Goal: Check status: Check status

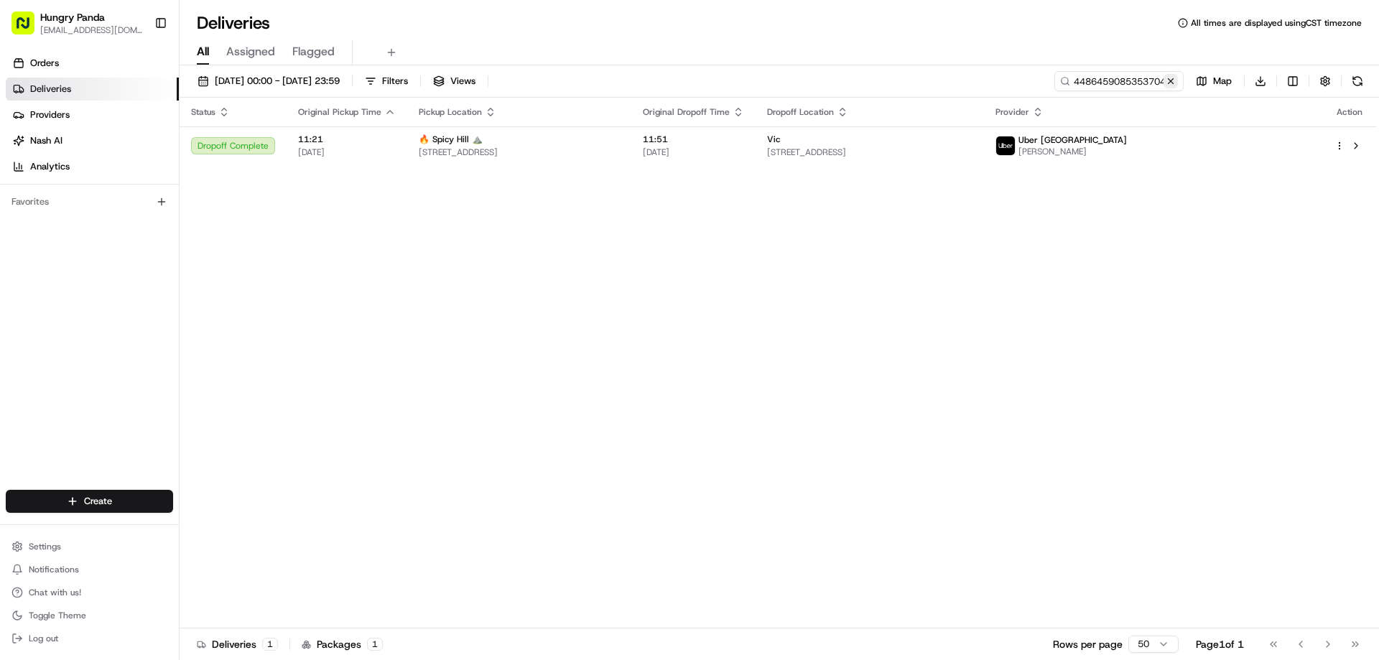
click at [1173, 83] on button at bounding box center [1171, 81] width 14 height 14
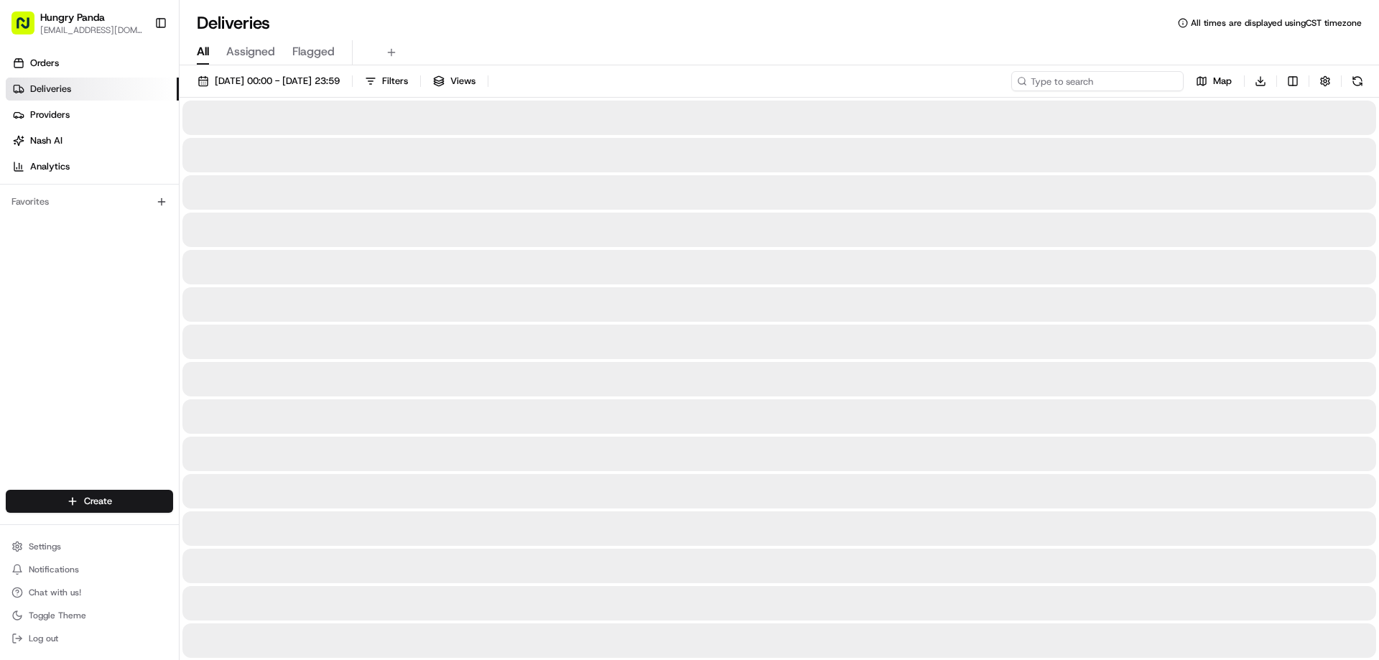
click at [1148, 83] on input at bounding box center [1097, 81] width 172 height 20
paste input "7754535135256794351036"
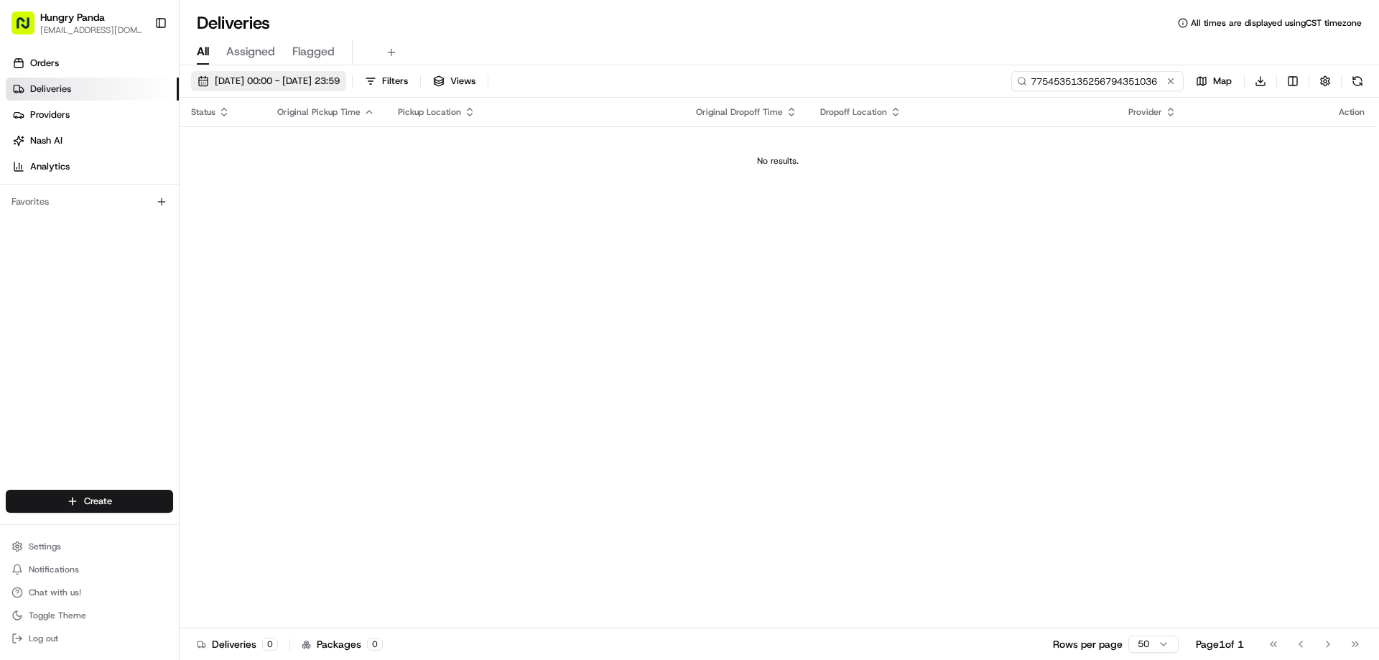
type input "7754535135256794351036"
click at [284, 79] on span "[DATE] 00:00 - [DATE] 23:59" at bounding box center [277, 81] width 125 height 13
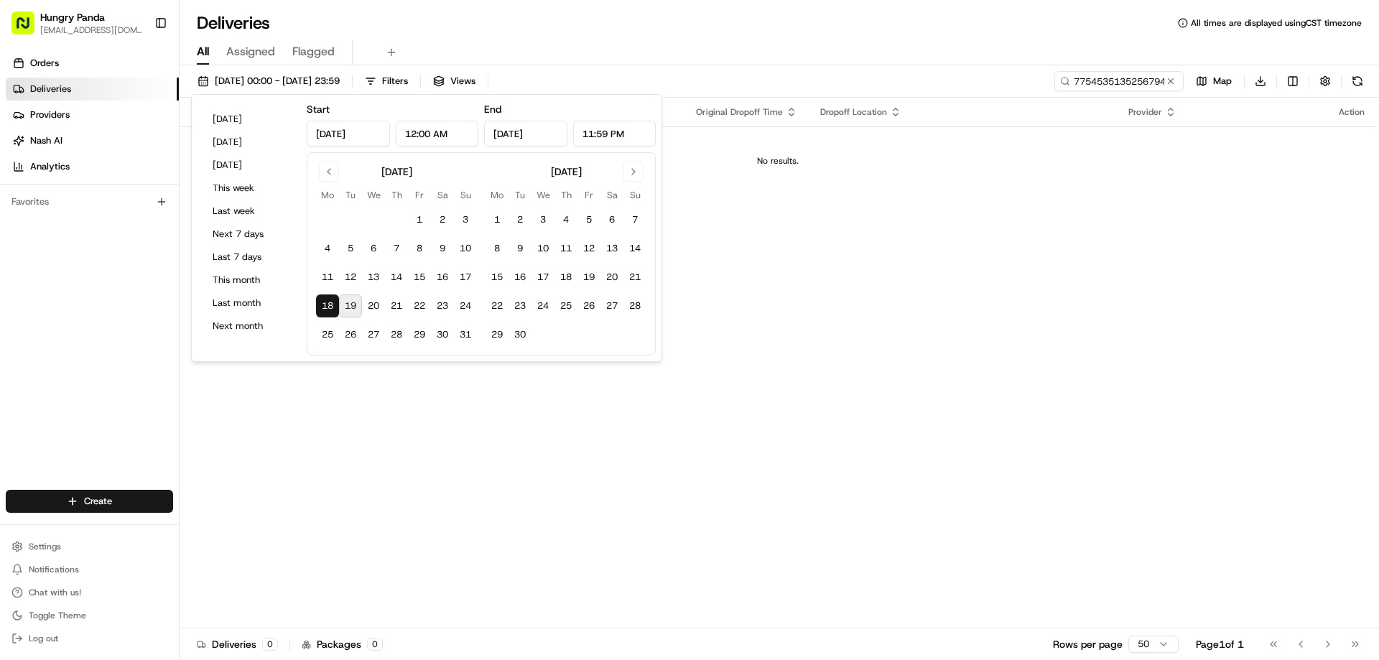
click at [353, 301] on button "19" at bounding box center [350, 306] width 23 height 23
type input "[DATE]"
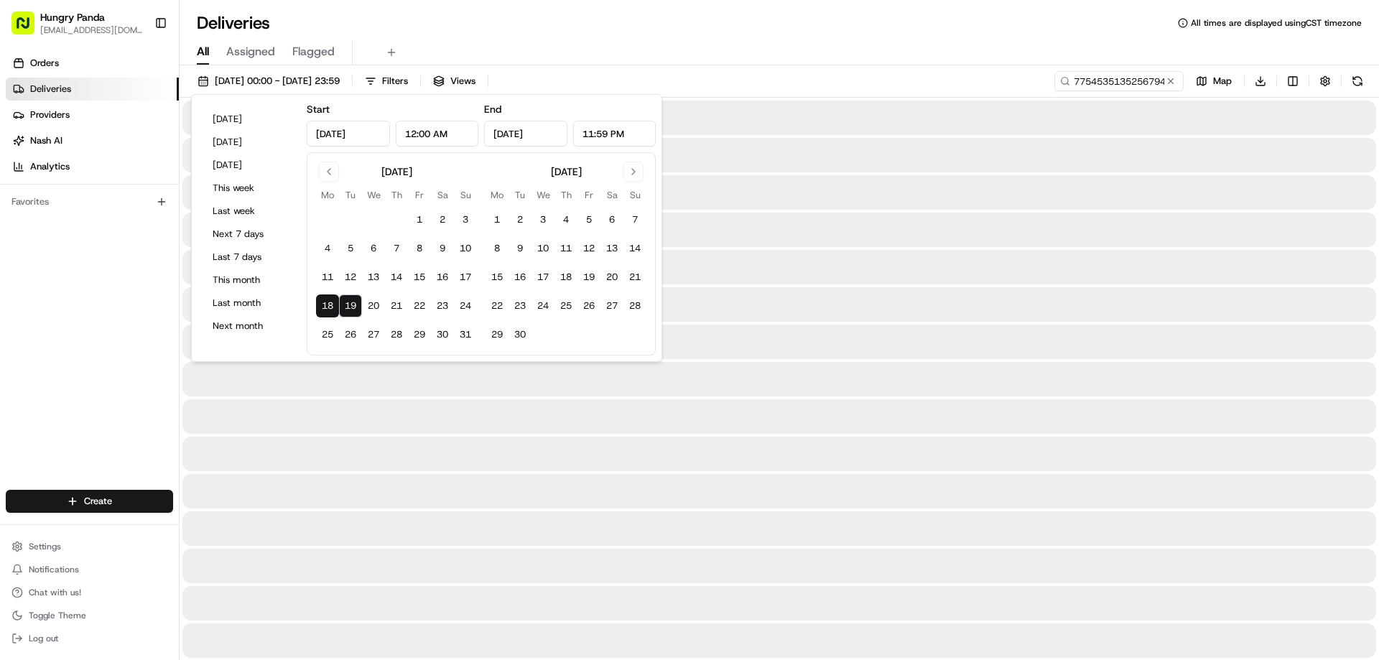
click at [879, 282] on div at bounding box center [779, 267] width 1194 height 34
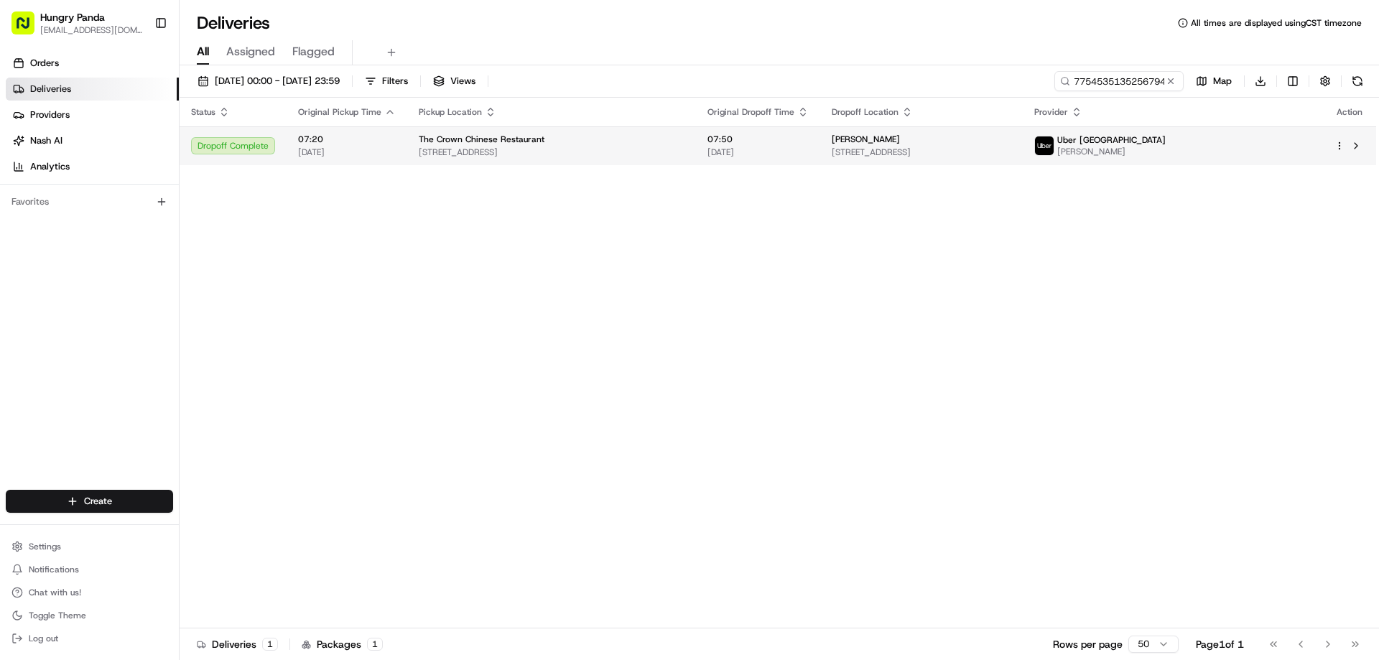
click at [1011, 134] on div "[PERSON_NAME]" at bounding box center [922, 139] width 180 height 11
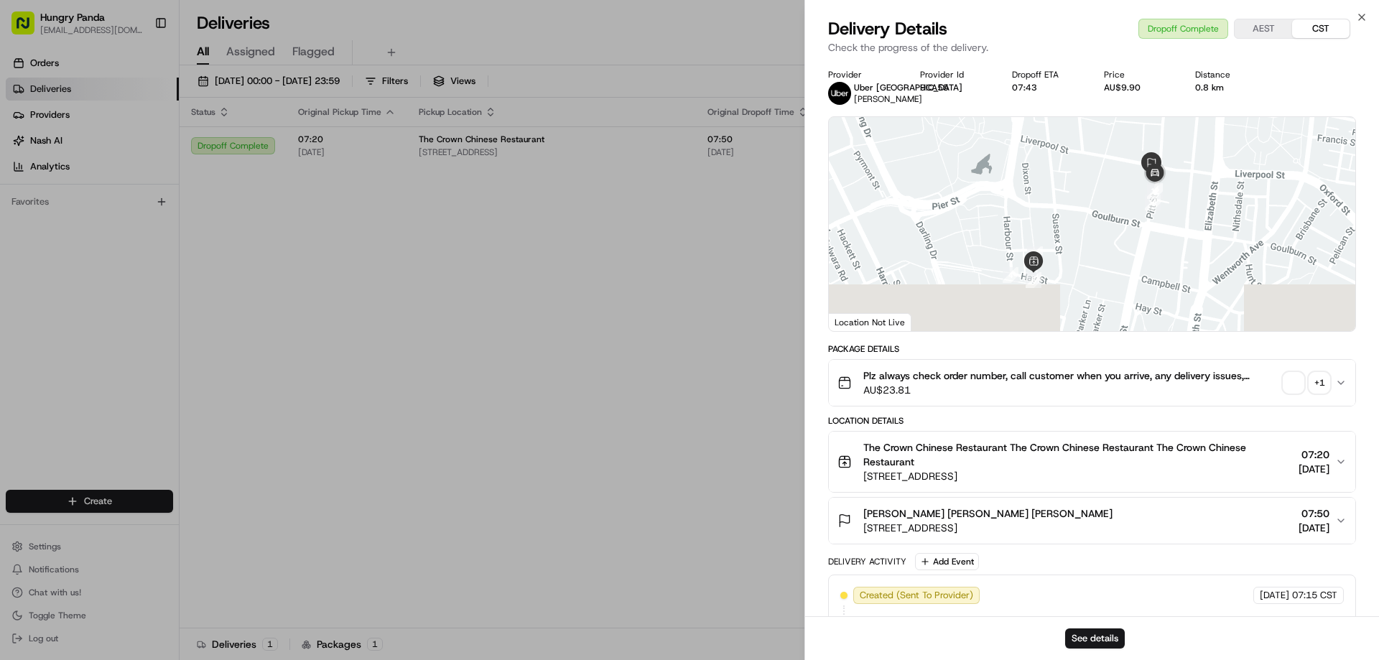
click at [1295, 374] on span "button" at bounding box center [1294, 383] width 20 height 20
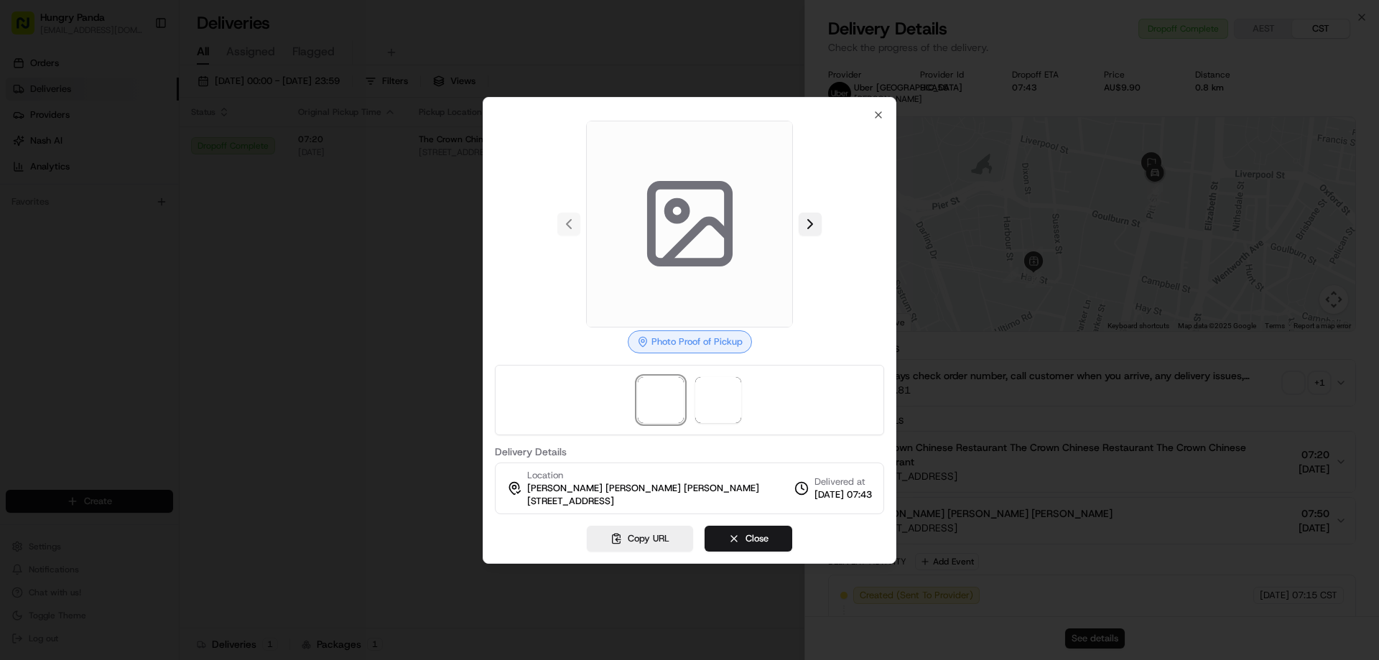
click at [807, 223] on button at bounding box center [810, 224] width 23 height 23
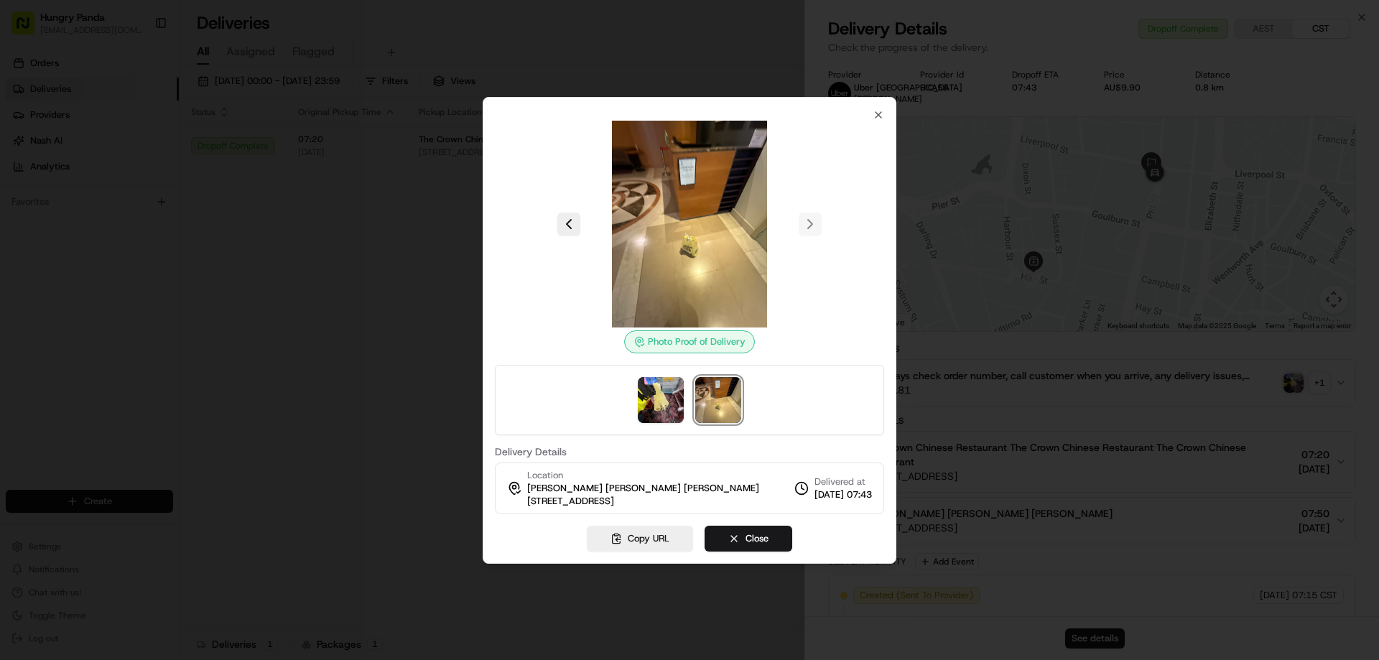
click at [159, 338] on div at bounding box center [689, 330] width 1379 height 660
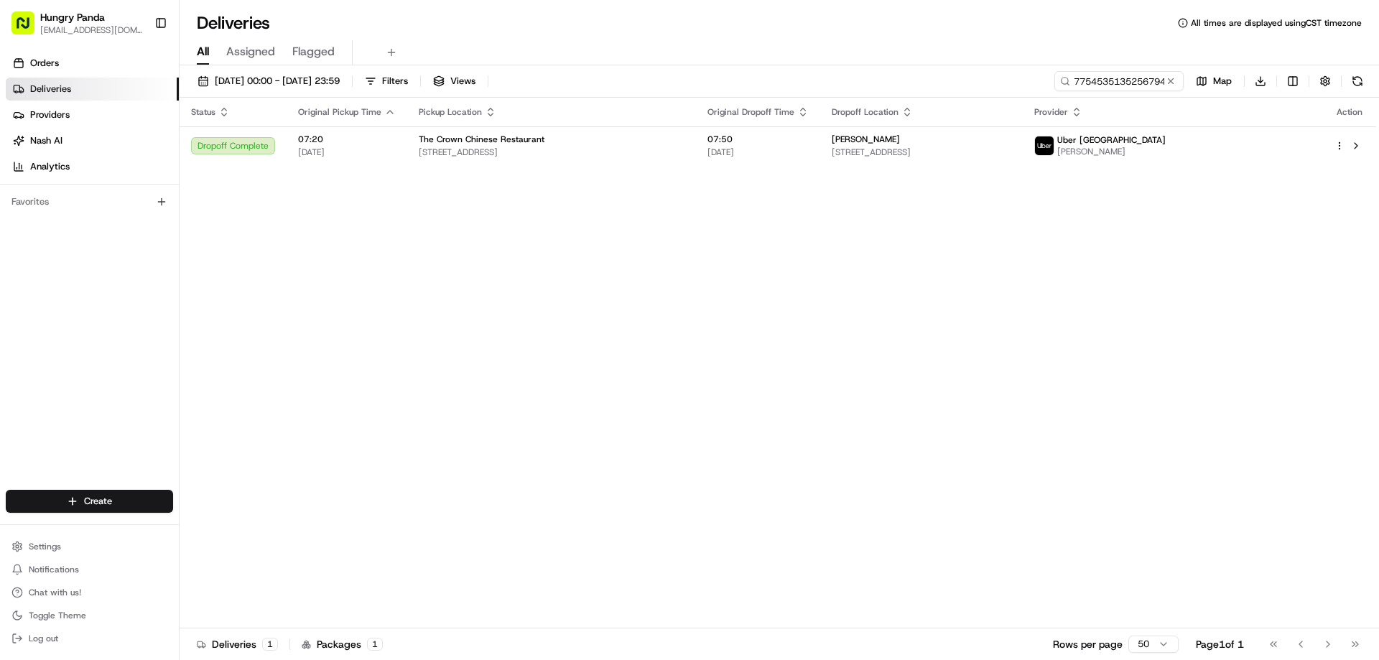
drag, startPoint x: 164, startPoint y: 337, endPoint x: 175, endPoint y: 338, distance: 10.8
click at [1176, 87] on button at bounding box center [1171, 81] width 14 height 14
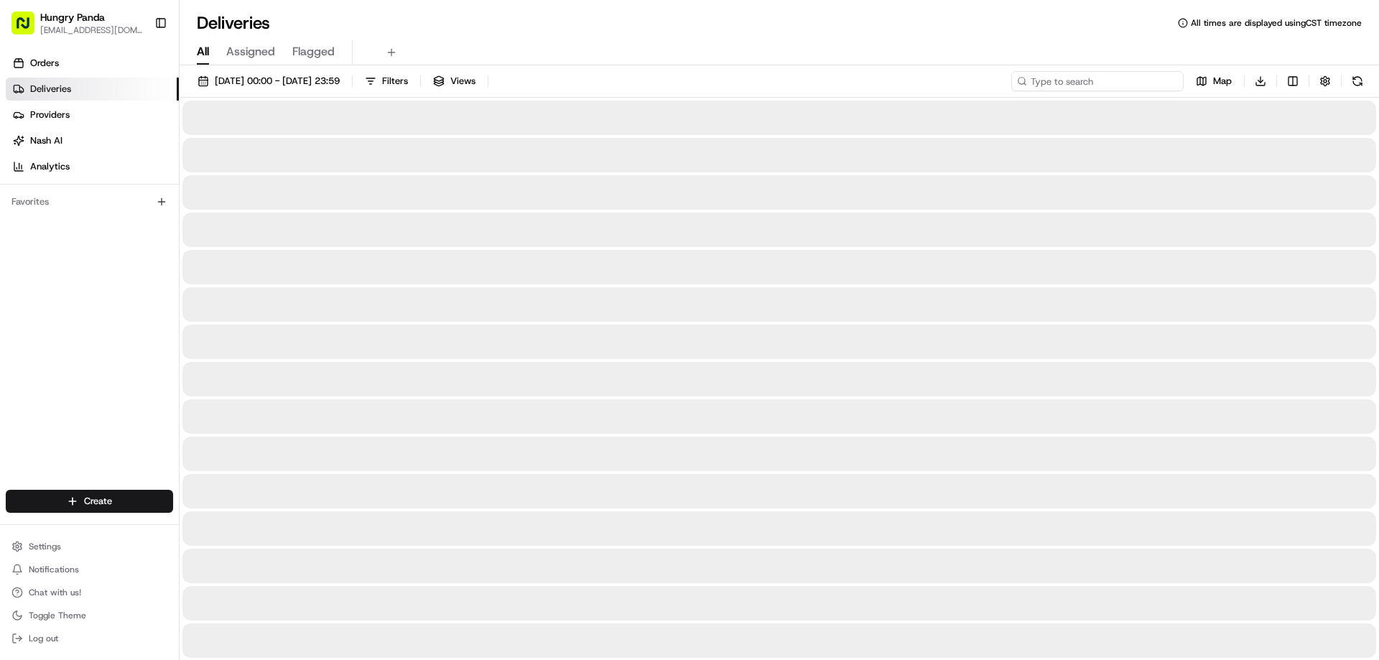
click at [1150, 87] on input at bounding box center [1097, 81] width 172 height 20
click at [1142, 79] on input at bounding box center [1097, 81] width 172 height 20
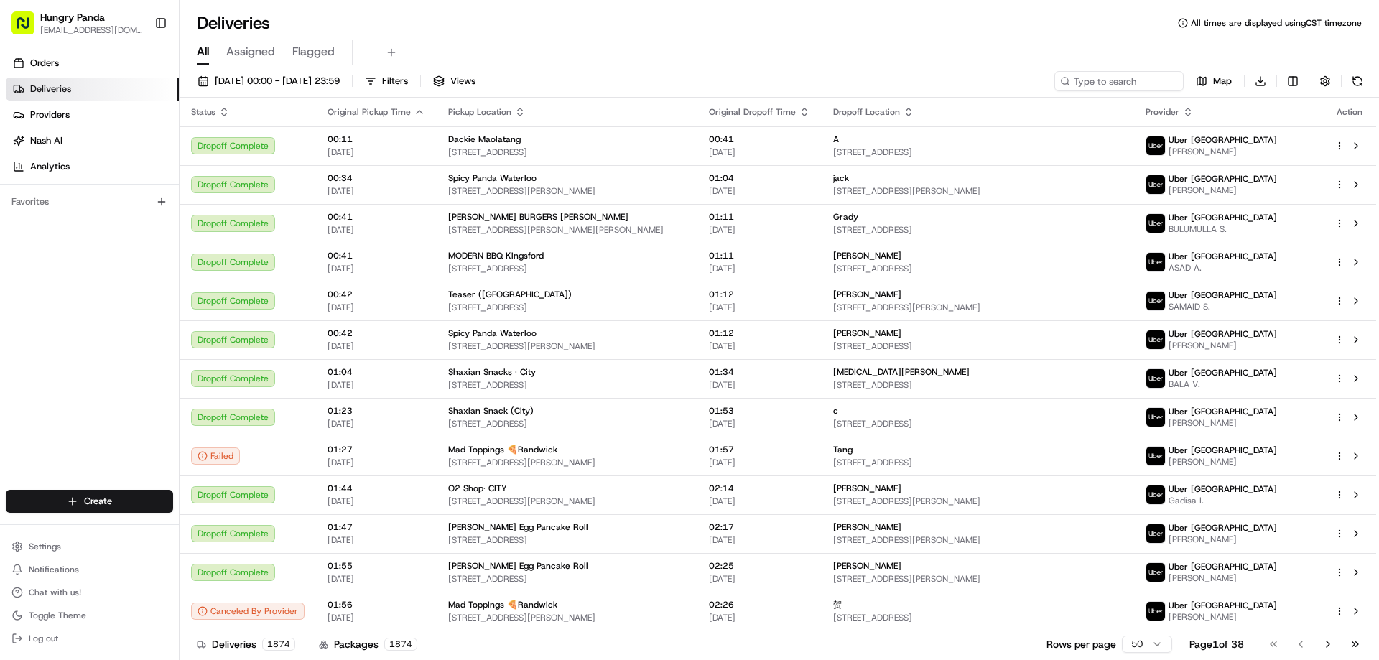
click at [1210, 55] on div "All Assigned Flagged" at bounding box center [780, 52] width 1200 height 25
click at [1148, 79] on input at bounding box center [1097, 81] width 172 height 20
paste input
drag, startPoint x: 1178, startPoint y: 79, endPoint x: 1159, endPoint y: 84, distance: 20.0
click at [1178, 79] on input at bounding box center [1097, 81] width 172 height 20
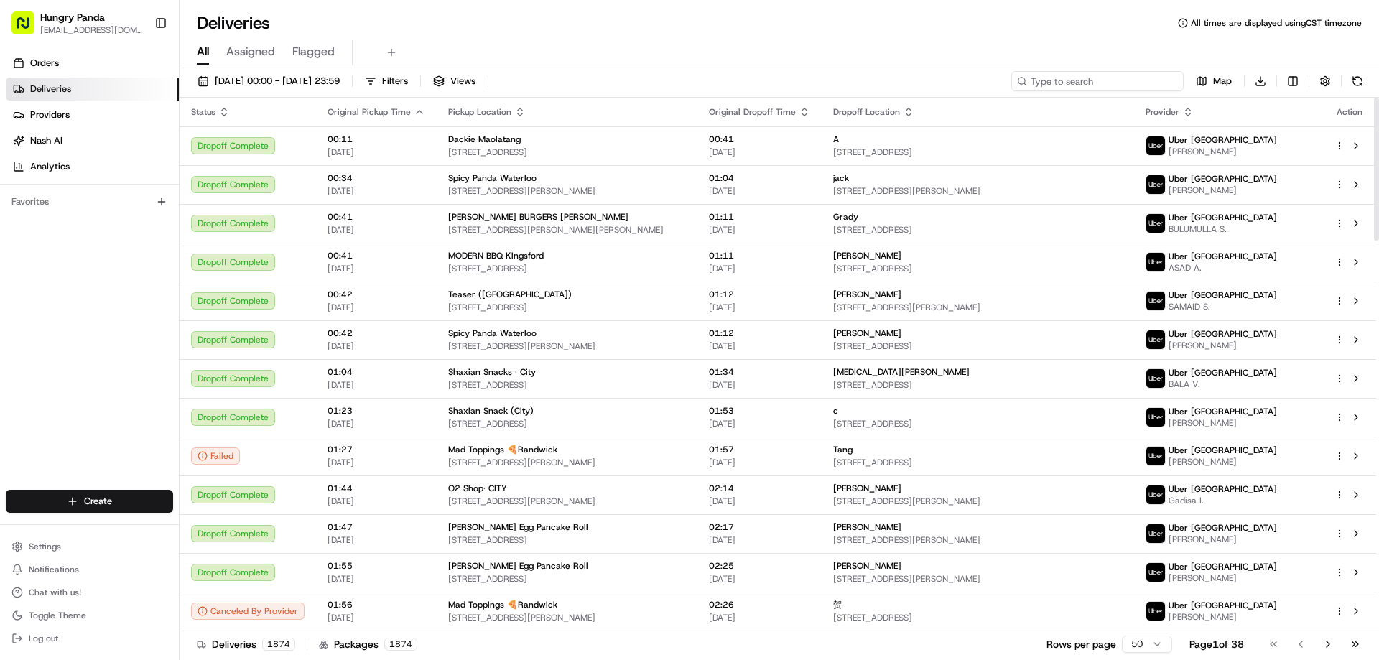
paste input "9659524985459786821938"
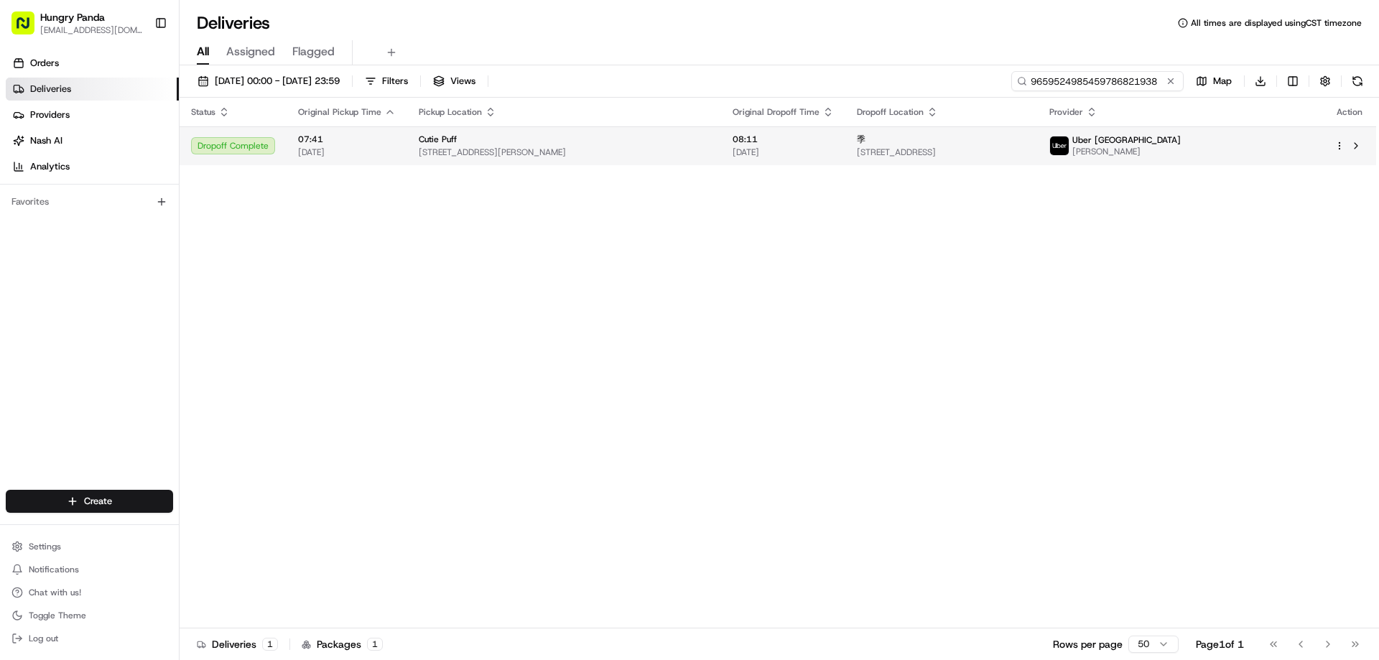
type input "9659524985459786821938"
click at [1027, 147] on span "[STREET_ADDRESS]" at bounding box center [942, 152] width 170 height 11
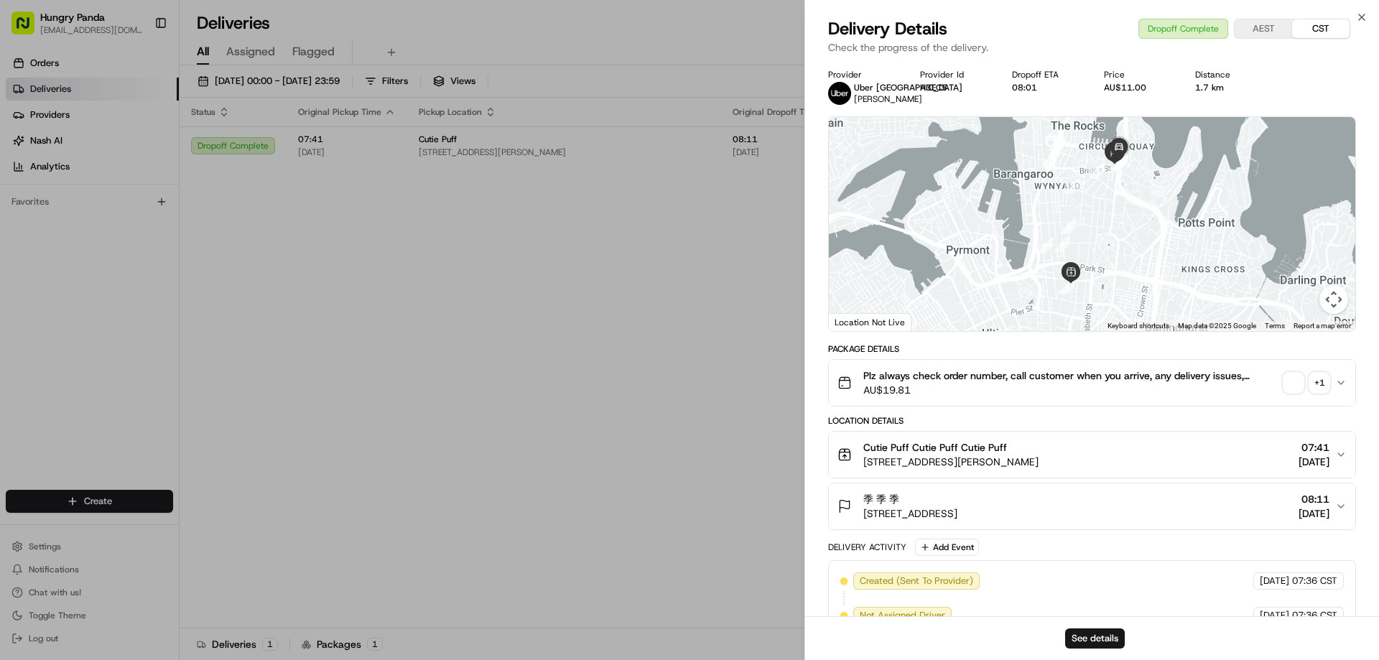
click at [1293, 377] on span "button" at bounding box center [1294, 383] width 20 height 20
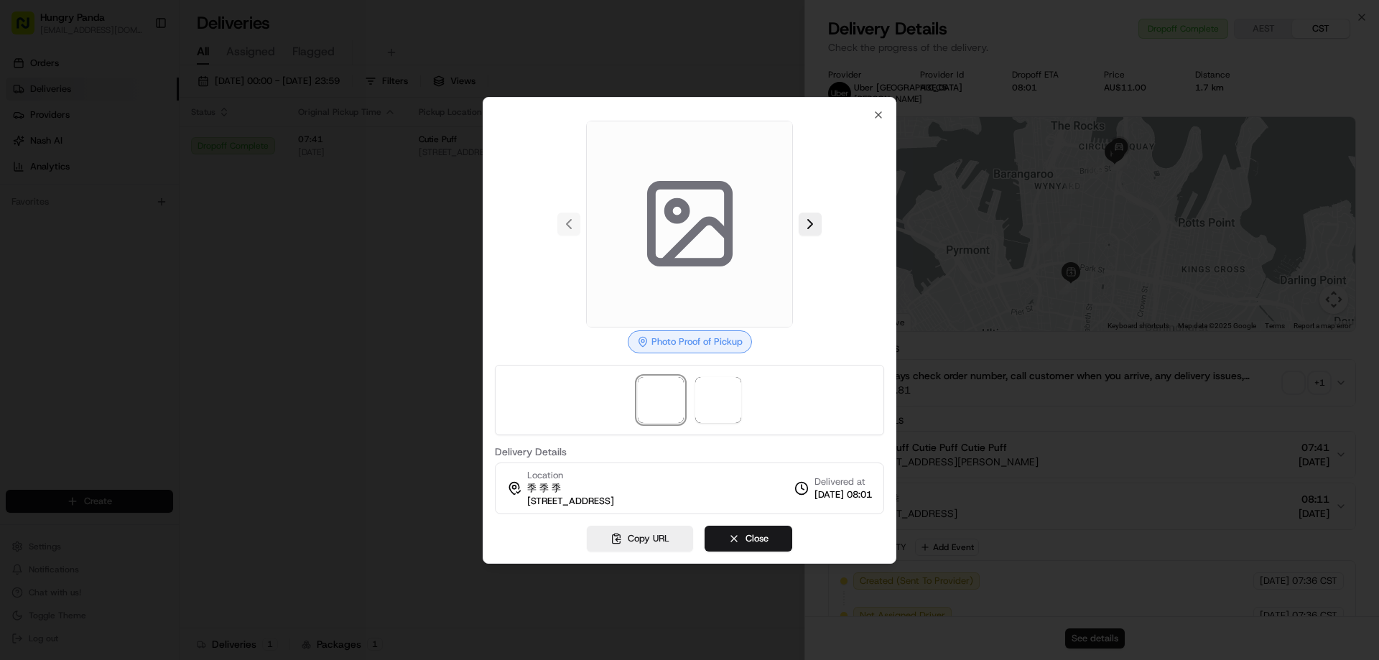
click at [828, 232] on div at bounding box center [689, 224] width 389 height 207
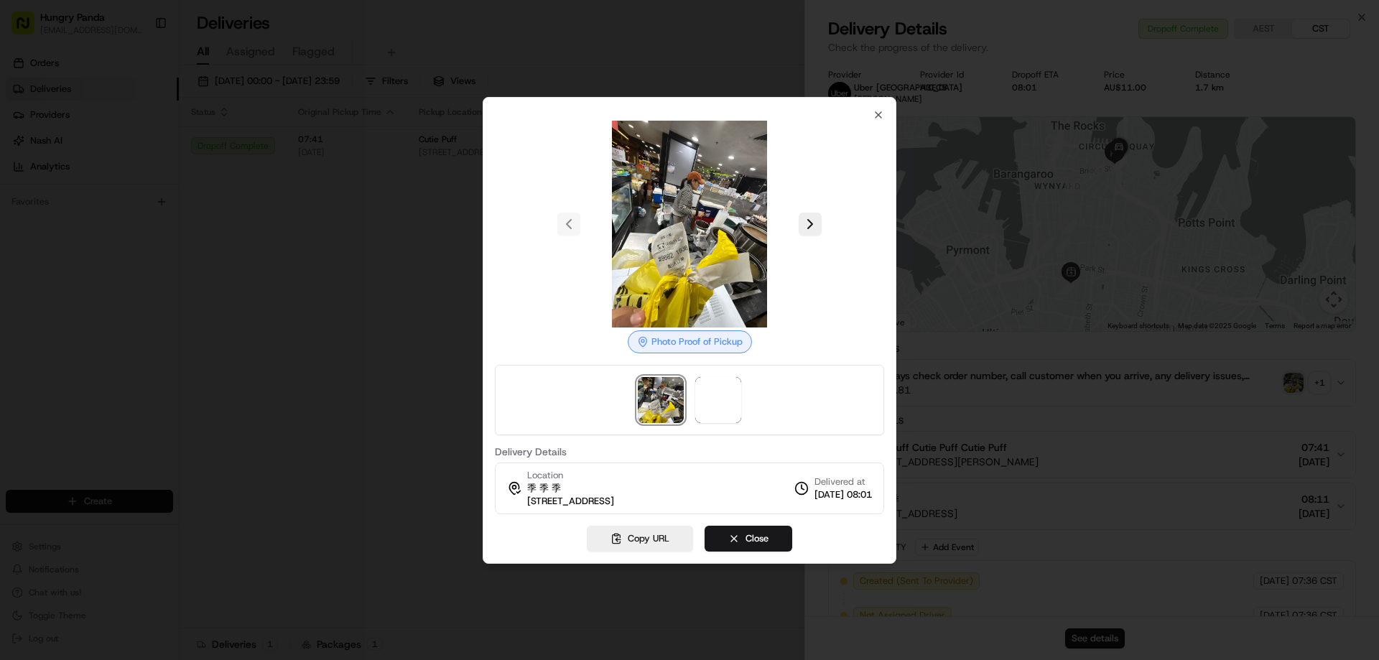
drag, startPoint x: 823, startPoint y: 232, endPoint x: 815, endPoint y: 225, distance: 10.7
click at [823, 232] on div at bounding box center [689, 224] width 389 height 207
click at [813, 221] on button at bounding box center [810, 224] width 23 height 23
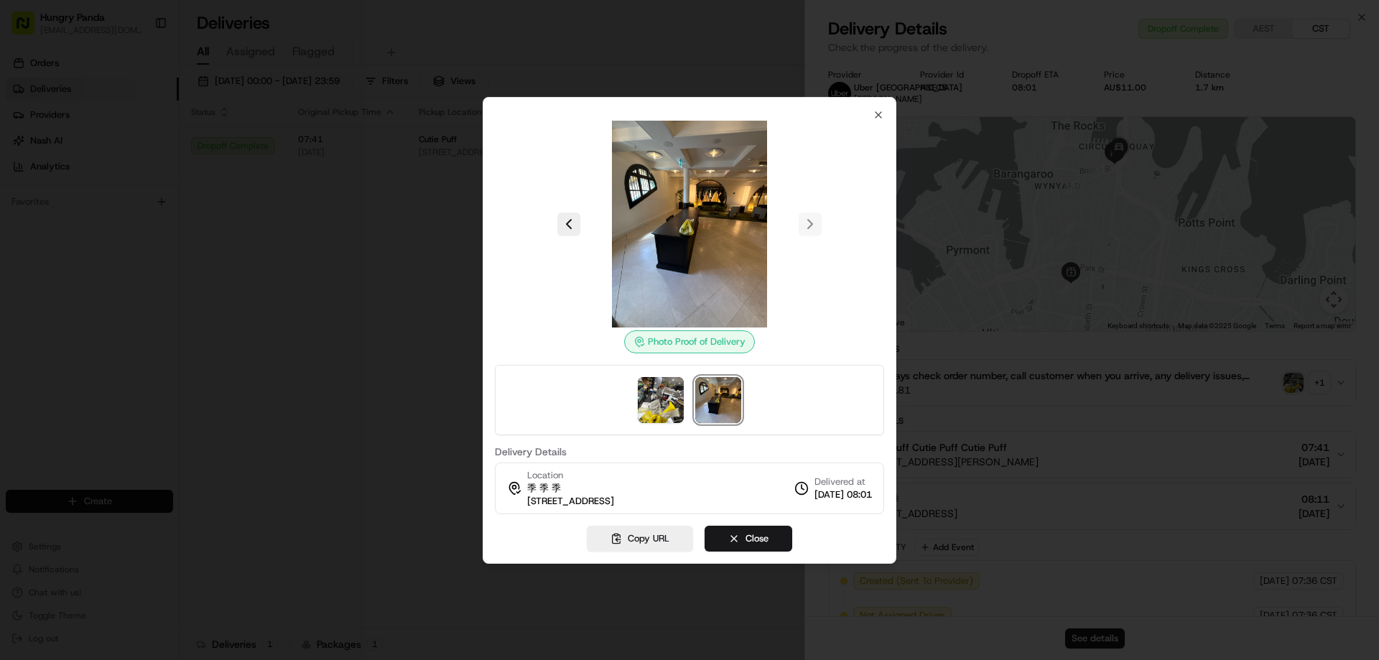
click at [604, 279] on img at bounding box center [689, 224] width 207 height 207
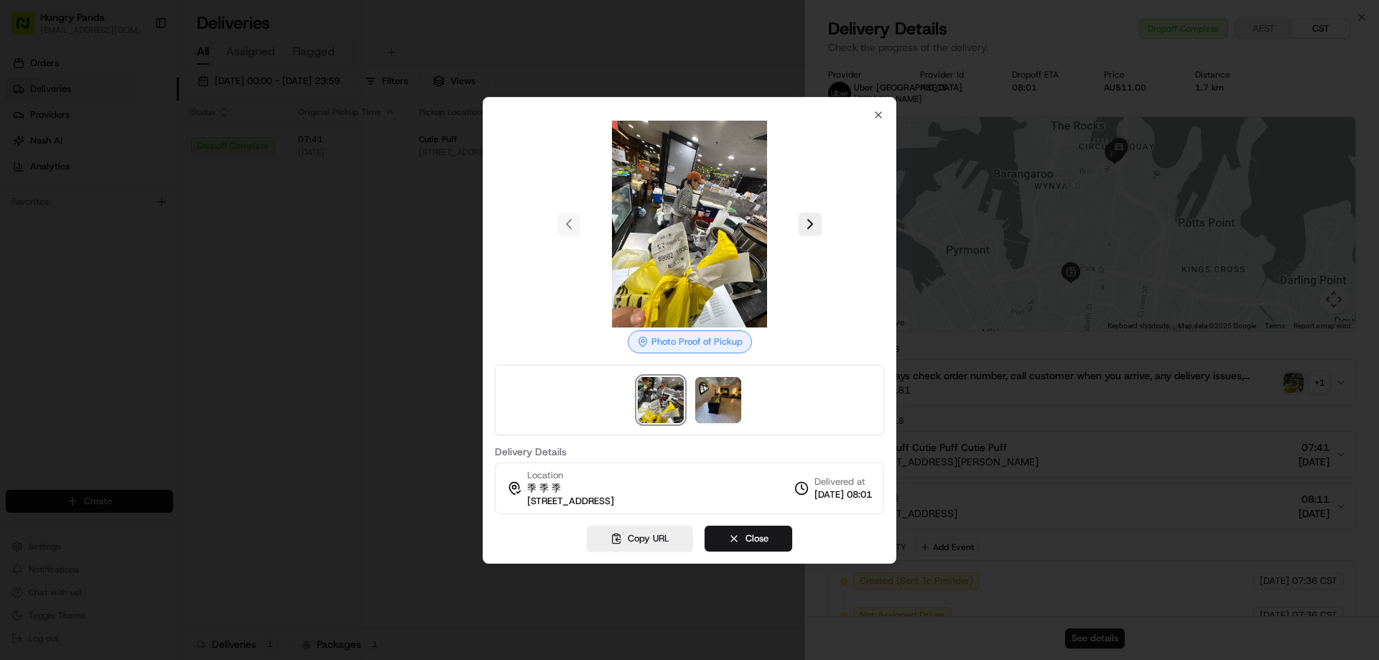
click at [395, 291] on div at bounding box center [689, 330] width 1379 height 660
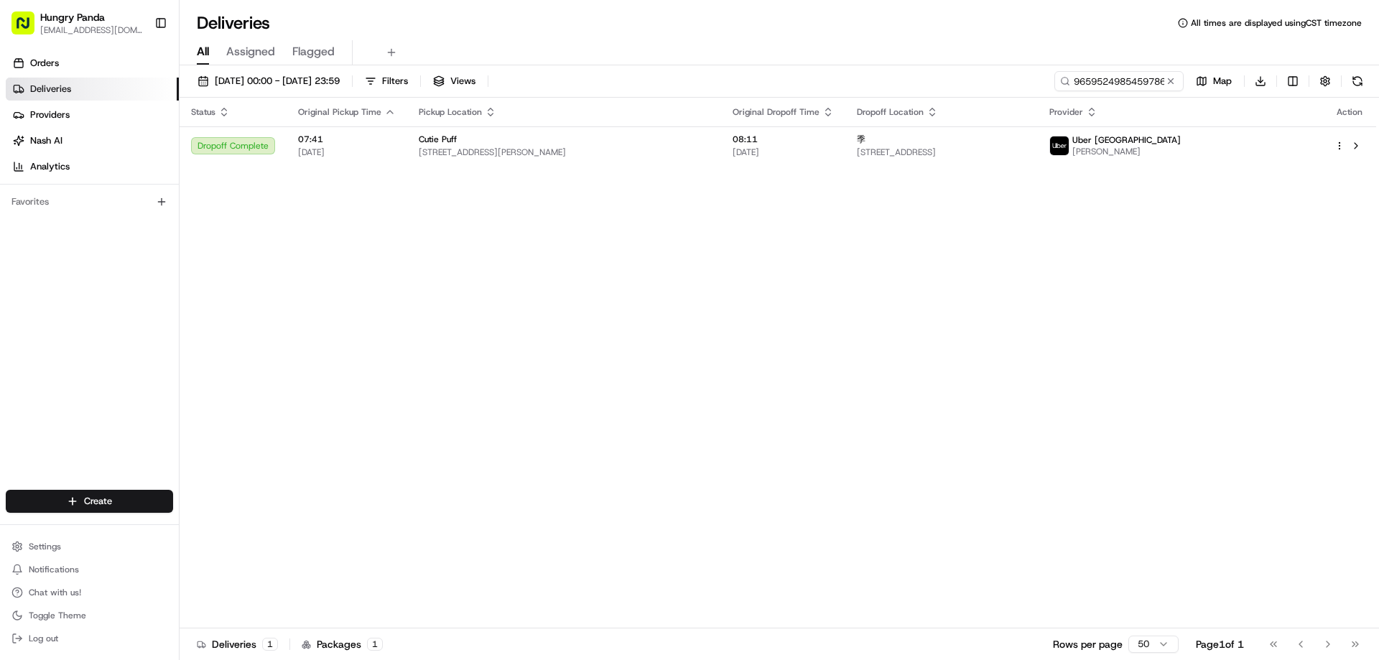
drag, startPoint x: 395, startPoint y: 291, endPoint x: 722, endPoint y: 273, distance: 327.3
click at [1170, 83] on button at bounding box center [1171, 81] width 14 height 14
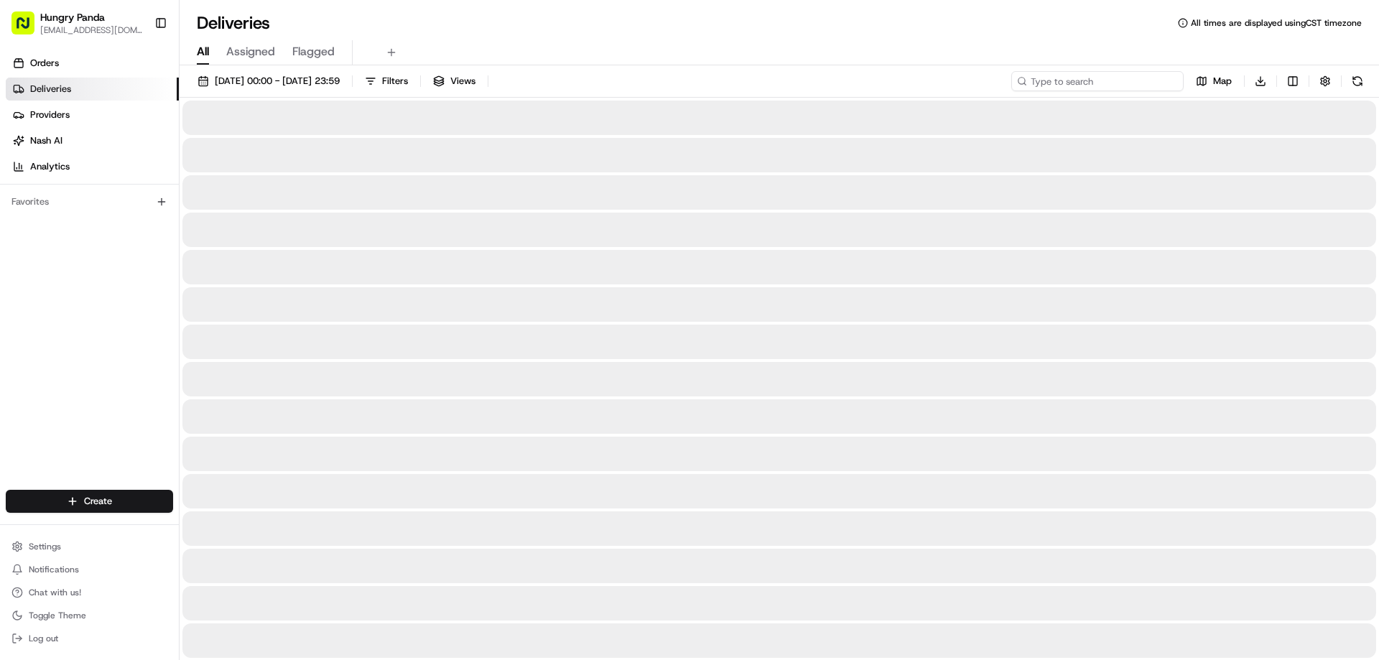
click at [1162, 82] on input at bounding box center [1097, 81] width 172 height 20
paste input "9659523725459787611669"
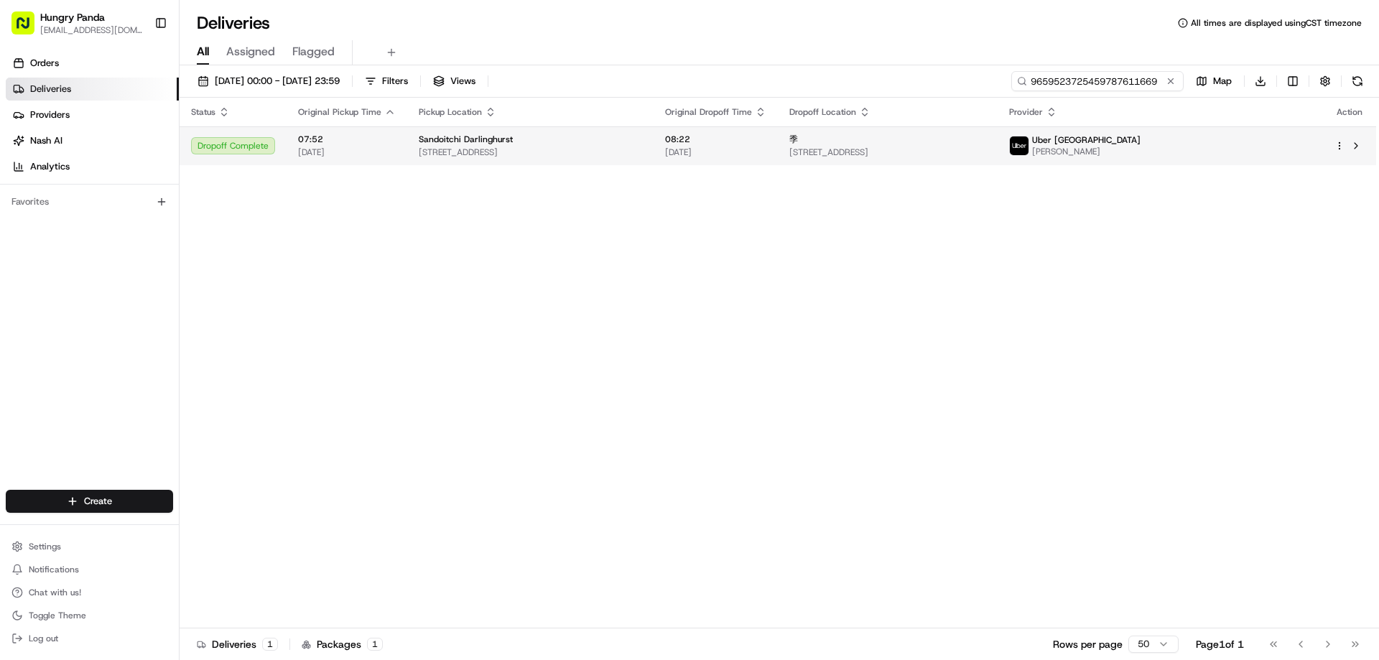
type input "9659523725459787611669"
click at [998, 131] on td "季 [STREET_ADDRESS]" at bounding box center [888, 145] width 220 height 39
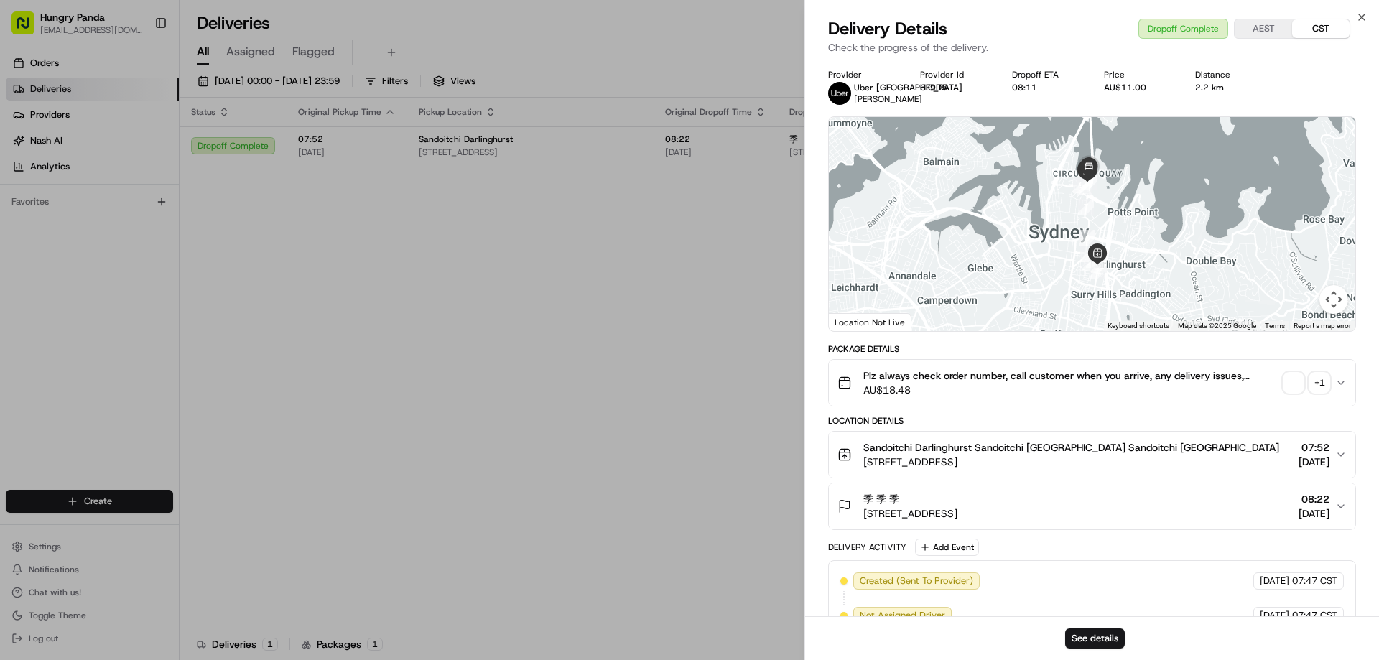
click at [1304, 386] on button "+ 1" at bounding box center [1307, 383] width 46 height 20
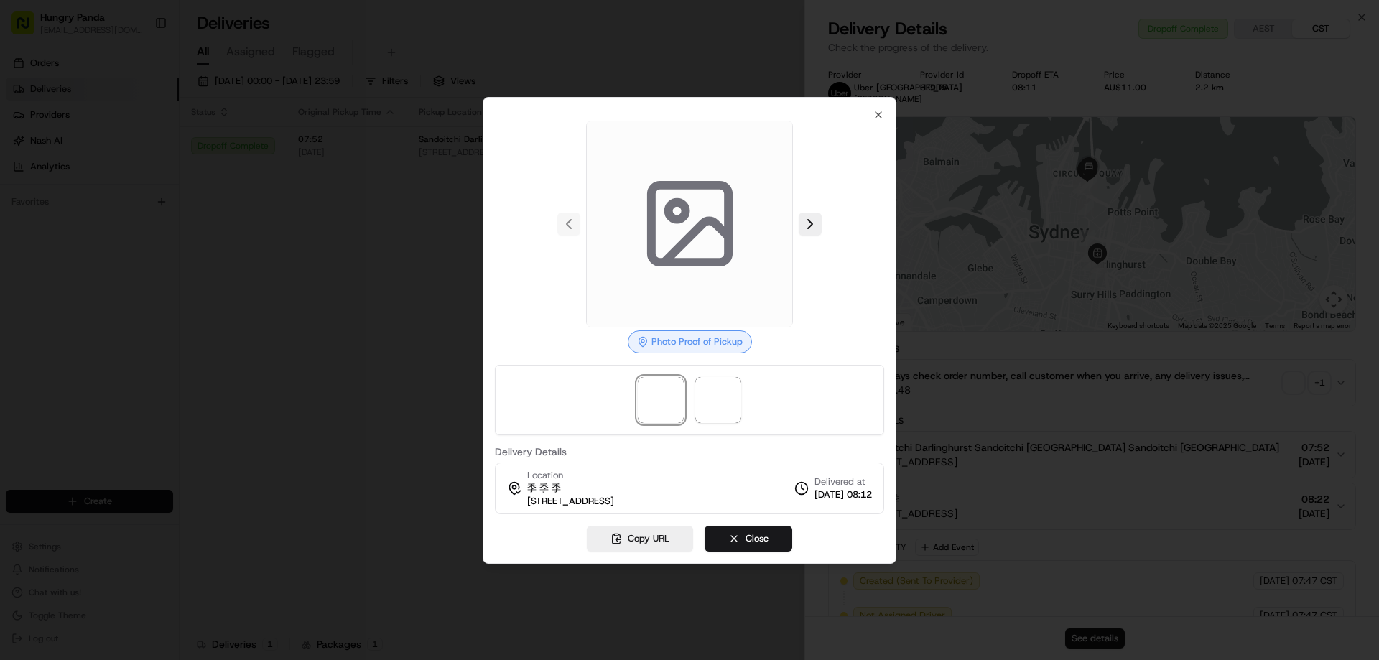
drag, startPoint x: 806, startPoint y: 226, endPoint x: 800, endPoint y: 201, distance: 25.3
click at [807, 226] on button at bounding box center [810, 224] width 23 height 23
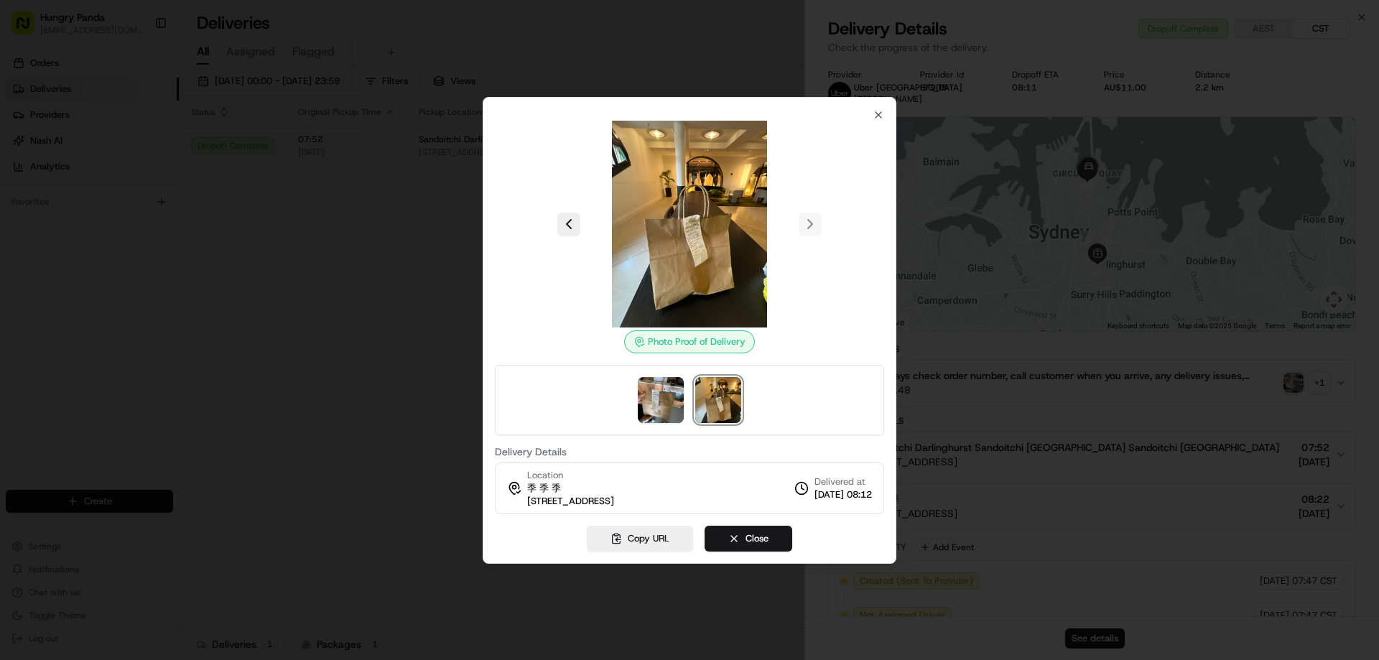
drag, startPoint x: 74, startPoint y: 352, endPoint x: 126, endPoint y: 19, distance: 337.3
click at [78, 325] on div at bounding box center [689, 330] width 1379 height 660
